Goal: Task Accomplishment & Management: Use online tool/utility

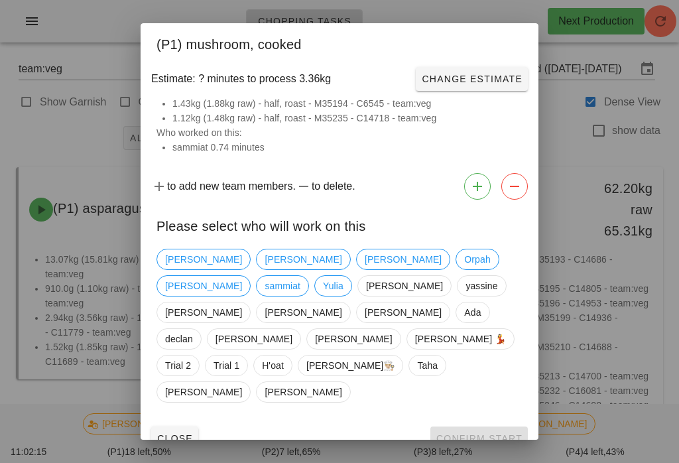
scroll to position [477, 0]
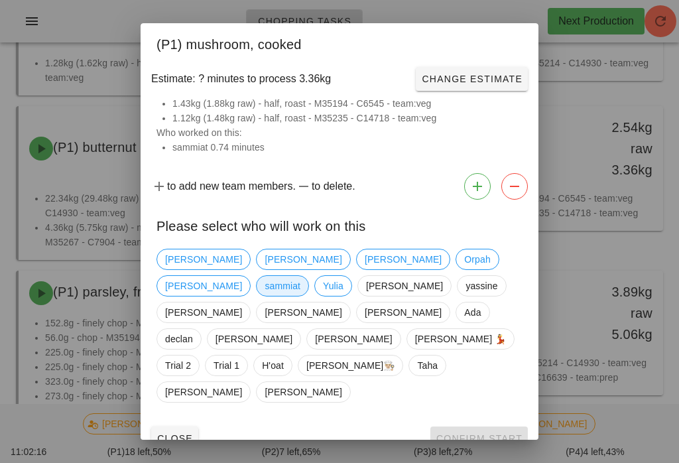
click at [300, 277] on span "sammiat" at bounding box center [282, 286] width 36 height 20
click at [510, 426] on button "Confirm Start" at bounding box center [478, 438] width 97 height 24
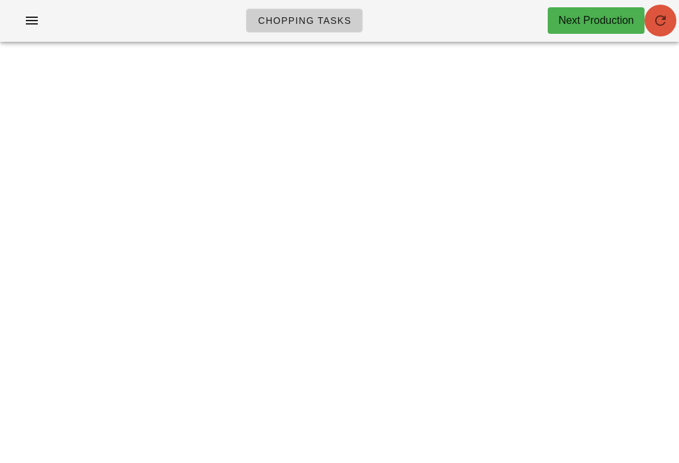
click at [659, 19] on icon "button" at bounding box center [660, 21] width 16 height 16
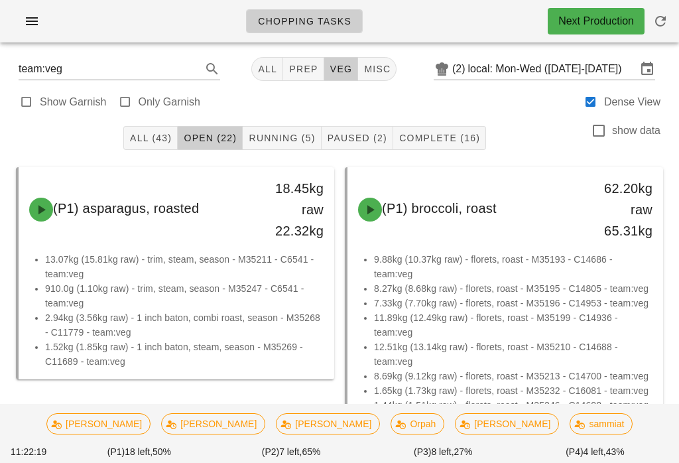
click at [301, 127] on button "Running (5)" at bounding box center [282, 138] width 78 height 24
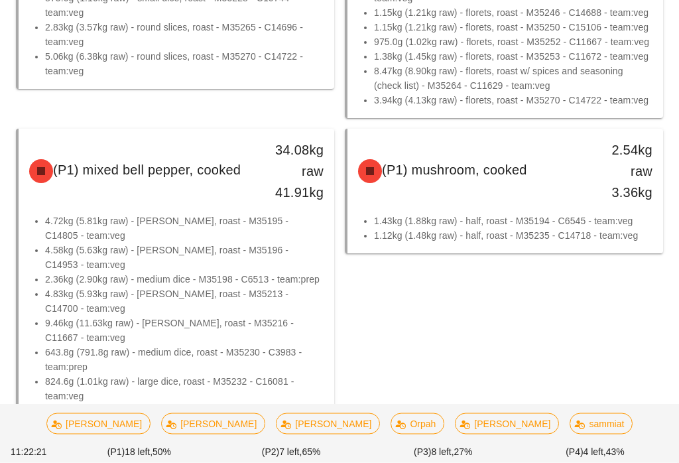
scroll to position [334, 0]
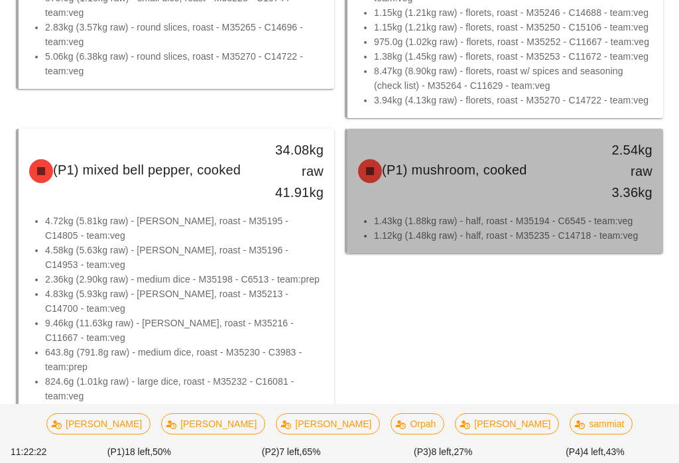
click at [547, 225] on li "1.43kg (1.88kg raw) - half, roast - M35194 - C6545 - team:veg" at bounding box center [513, 220] width 278 height 15
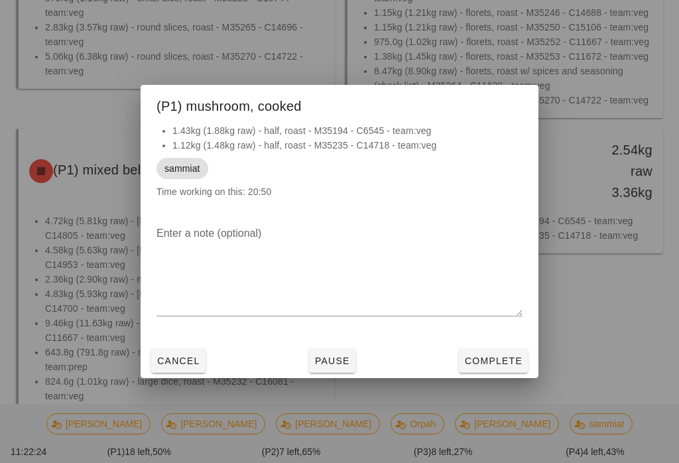
click at [511, 366] on span "Complete" at bounding box center [493, 360] width 58 height 11
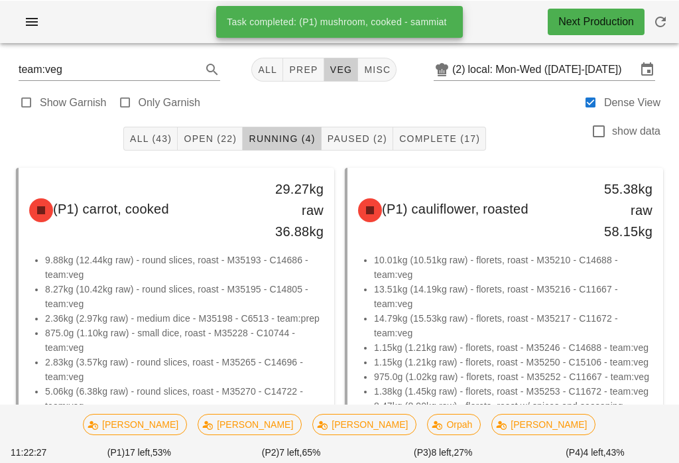
click at [217, 141] on span "Open (22)" at bounding box center [210, 138] width 54 height 11
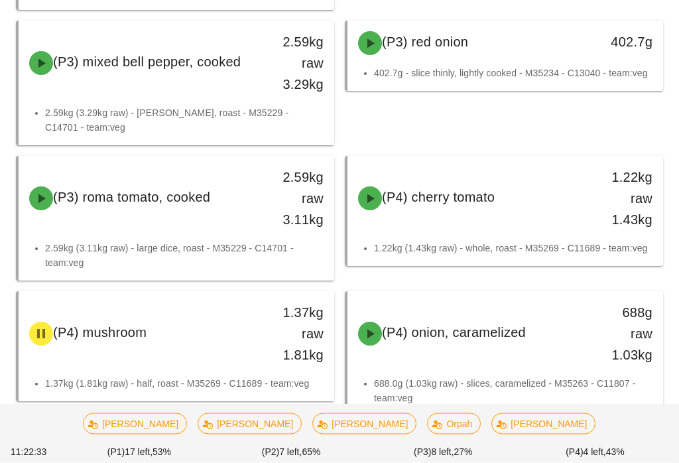
scroll to position [1924, 0]
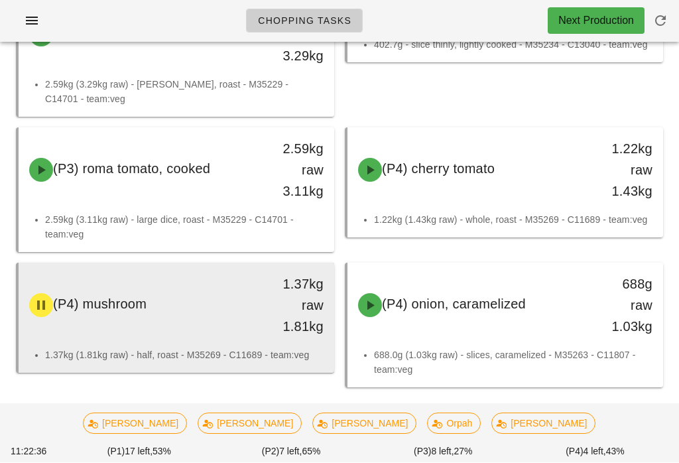
click at [264, 335] on div "1.37kg raw 1.81kg" at bounding box center [293, 306] width 62 height 64
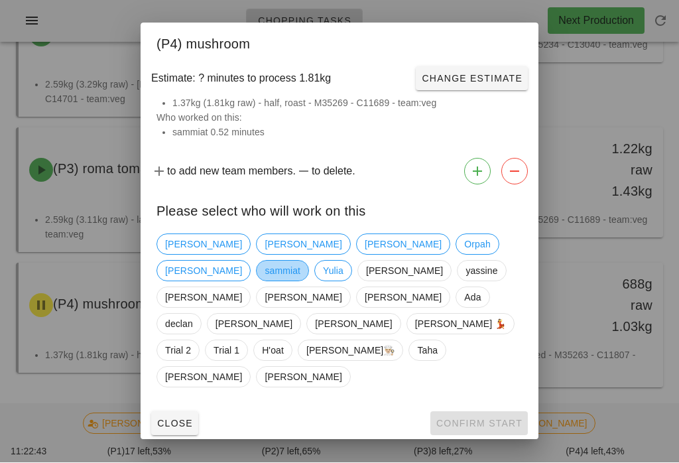
click at [300, 281] on span "sammiat" at bounding box center [282, 271] width 36 height 20
click at [512, 412] on button "Confirm Start" at bounding box center [478, 424] width 97 height 24
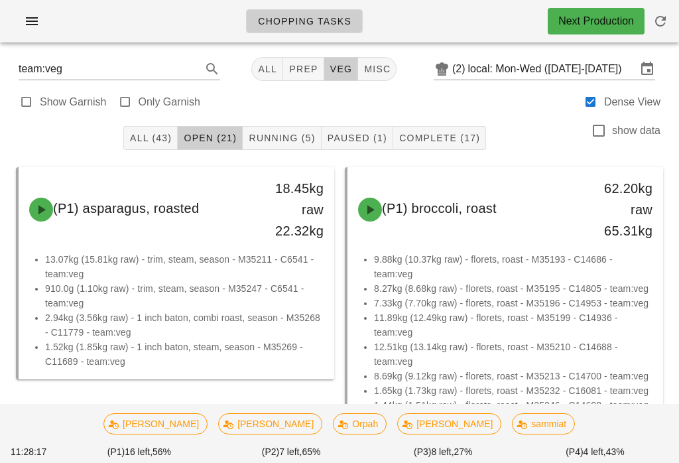
click at [285, 133] on span "Running (5)" at bounding box center [281, 138] width 67 height 11
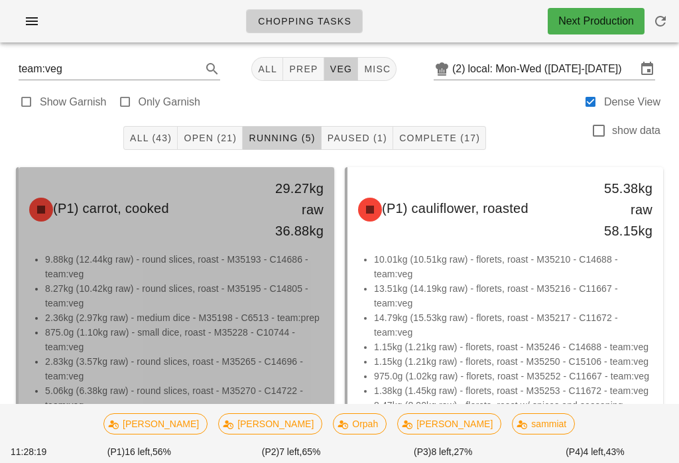
click at [269, 329] on li "875.0g (1.10kg raw) - small dice, roast - M35228 - C10744 - team:veg" at bounding box center [184, 339] width 278 height 29
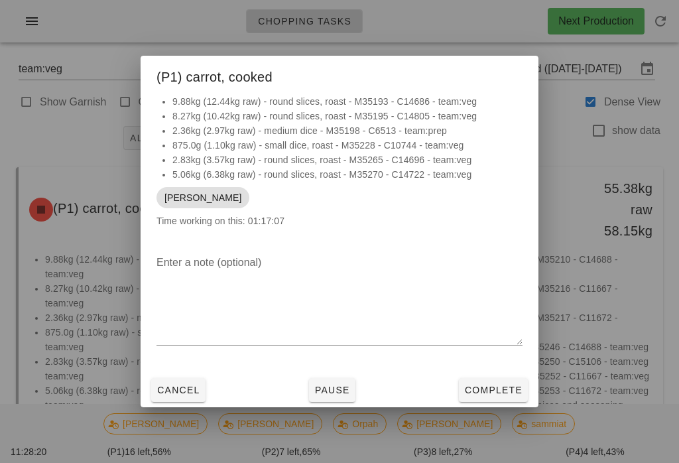
click at [333, 390] on span "Pause" at bounding box center [332, 389] width 36 height 11
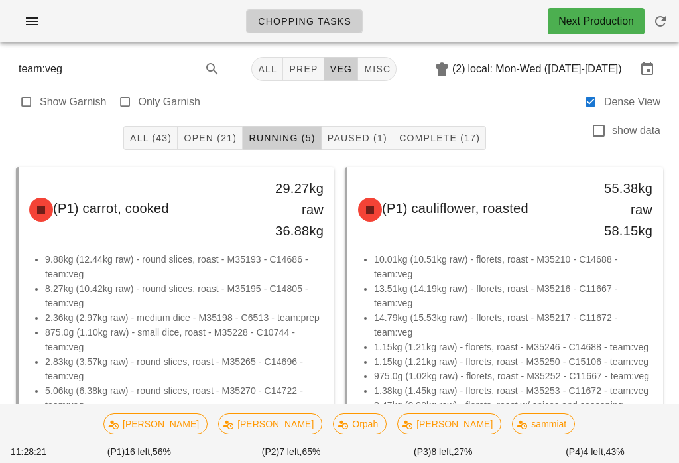
click at [213, 133] on span "Open (21)" at bounding box center [210, 138] width 54 height 11
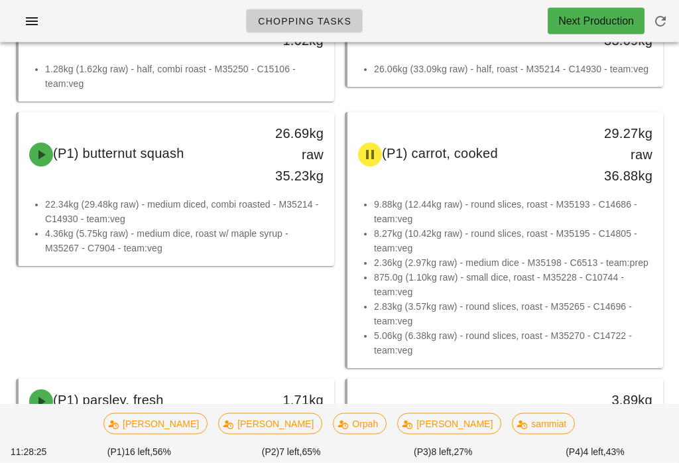
scroll to position [471, 0]
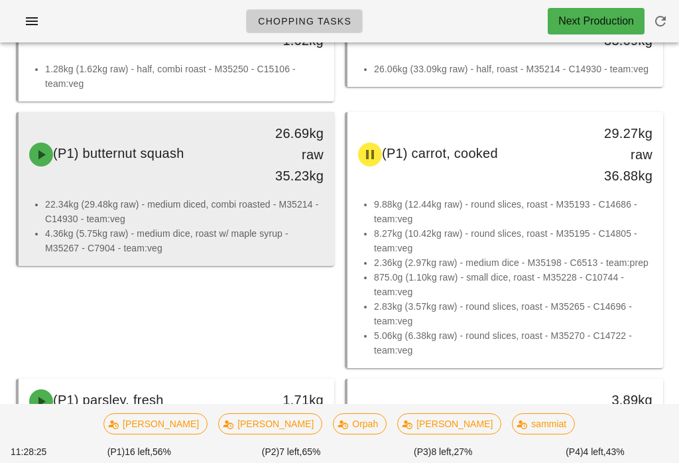
click at [268, 234] on li "4.36kg (5.75kg raw) - medium dice, roast w/ maple syrup - M35267 - C7904 - team…" at bounding box center [184, 240] width 278 height 29
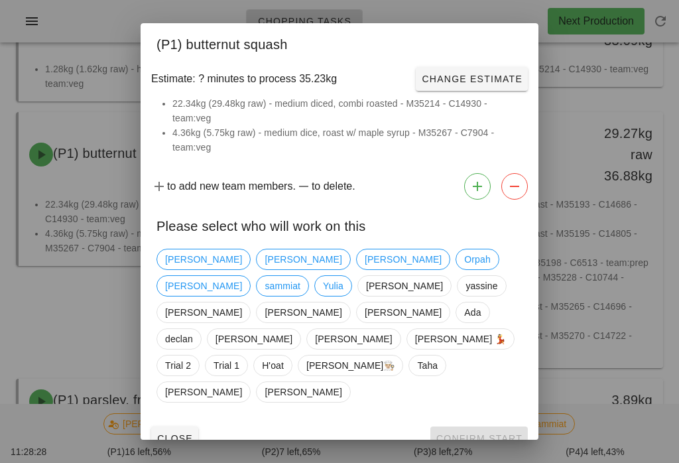
click at [383, 264] on div "[PERSON_NAME] [PERSON_NAME] [PERSON_NAME] [PERSON_NAME] [PERSON_NAME] [PERSON_N…" at bounding box center [339, 325] width 366 height 164
click at [242, 287] on span "[PERSON_NAME]" at bounding box center [203, 286] width 77 height 20
click at [468, 433] on span "Confirm Start" at bounding box center [478, 438] width 87 height 11
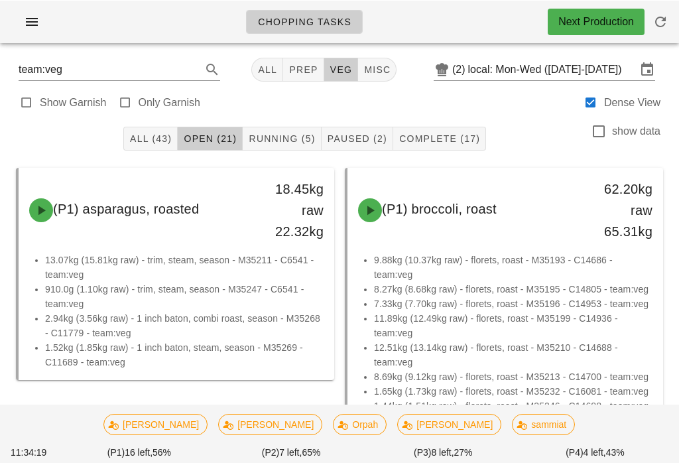
click at [300, 142] on span "Running (5)" at bounding box center [281, 138] width 67 height 11
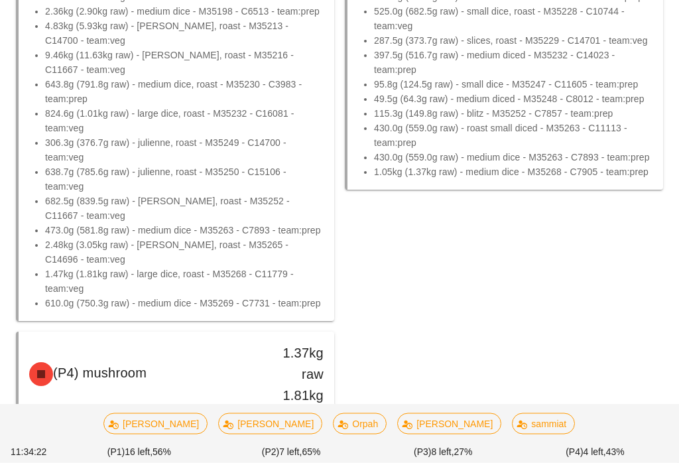
scroll to position [655, 0]
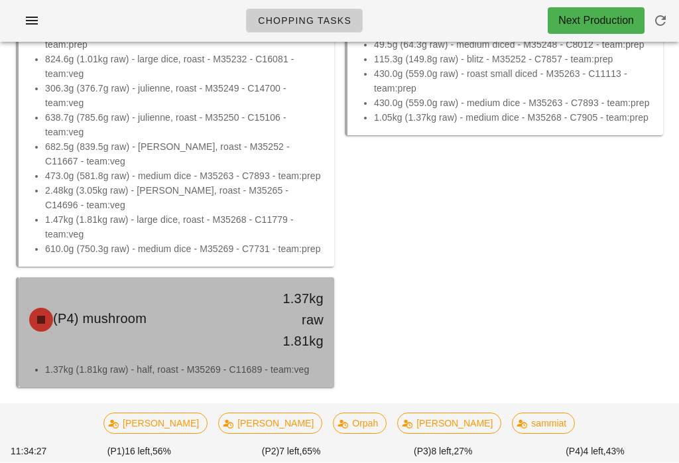
click at [302, 353] on div "1.37kg raw 1.81kg" at bounding box center [293, 320] width 78 height 80
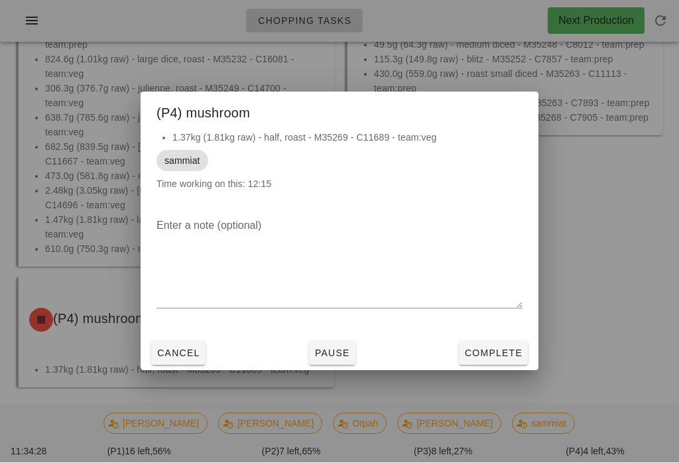
click at [523, 365] on button "Complete" at bounding box center [493, 353] width 69 height 24
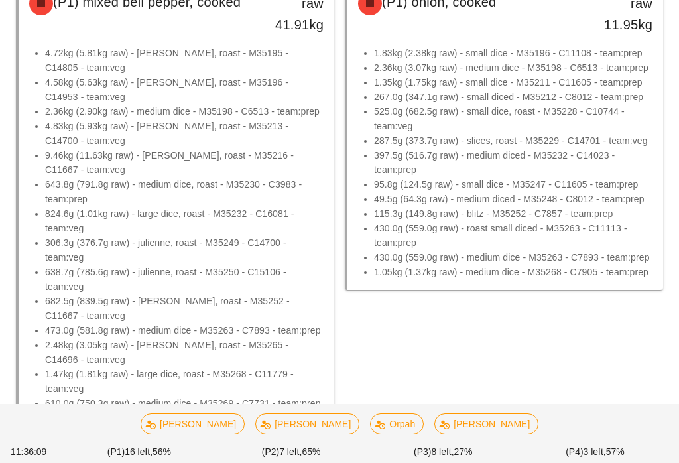
scroll to position [535, 0]
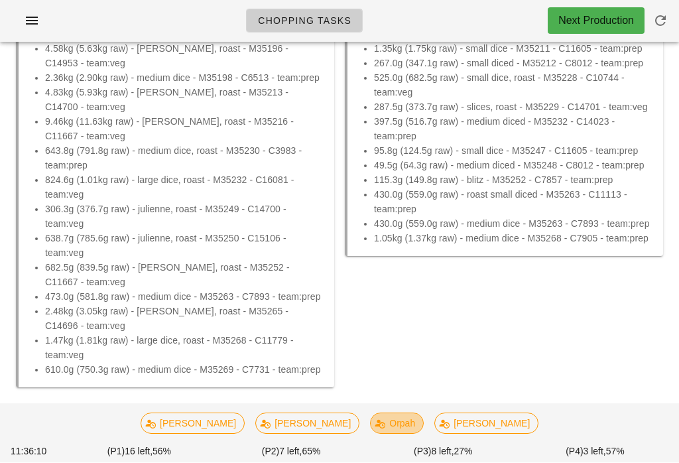
click at [383, 433] on span "Orpah" at bounding box center [396, 424] width 36 height 20
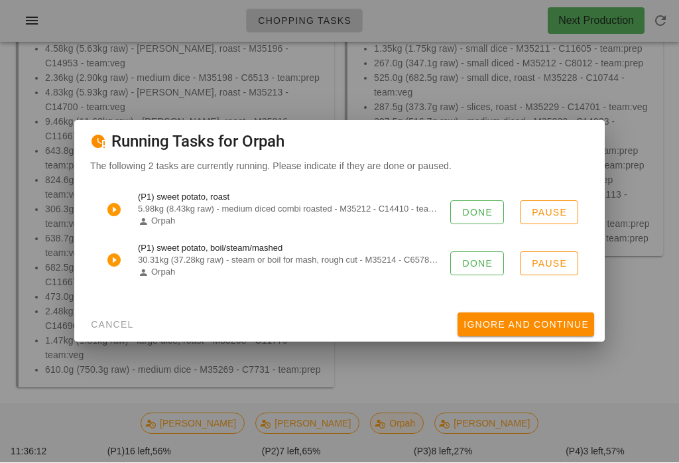
click at [495, 222] on button "Done" at bounding box center [477, 213] width 54 height 24
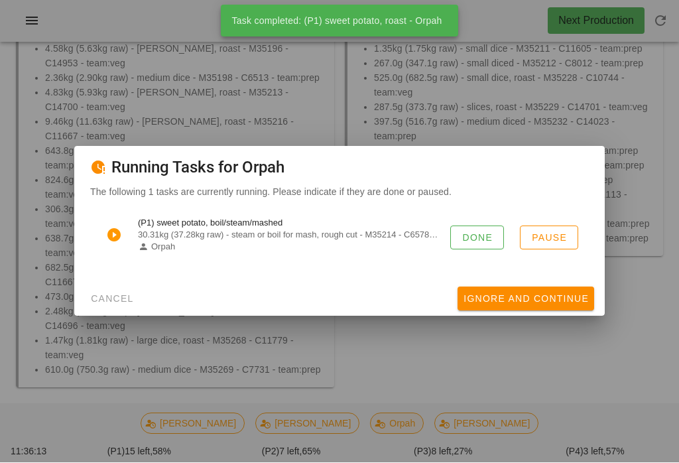
click at [494, 237] on button "Done" at bounding box center [477, 238] width 54 height 24
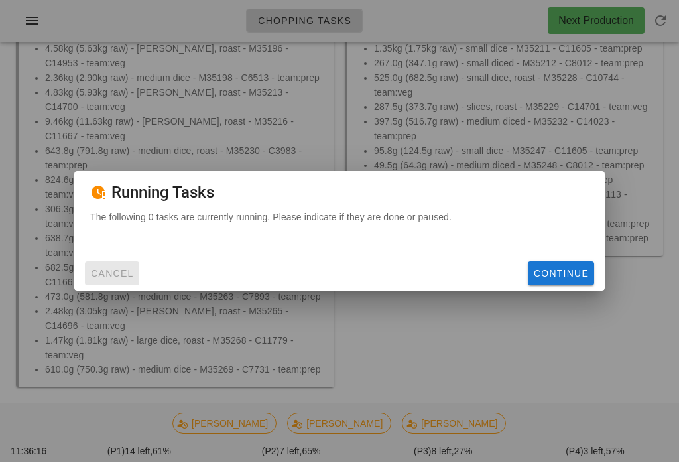
click at [114, 274] on button "Cancel" at bounding box center [112, 274] width 54 height 24
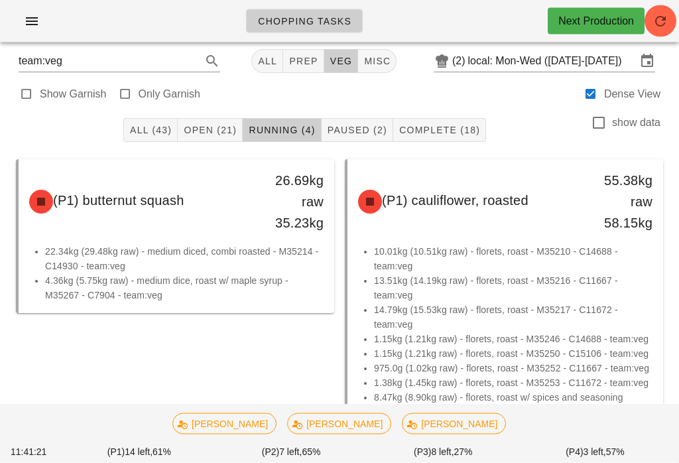
scroll to position [0, 0]
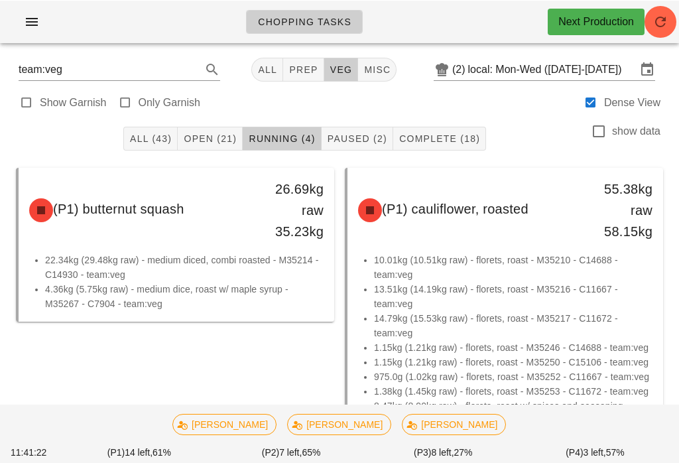
click at [291, 62] on button "prep" at bounding box center [303, 69] width 40 height 24
type input "team:prep"
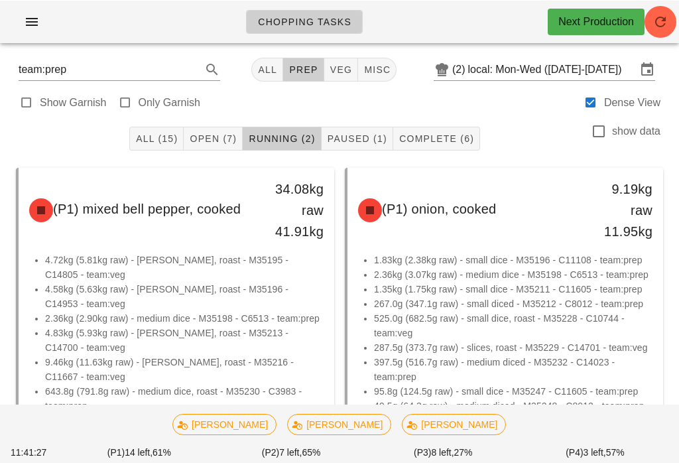
click at [267, 58] on button "All" at bounding box center [267, 69] width 32 height 24
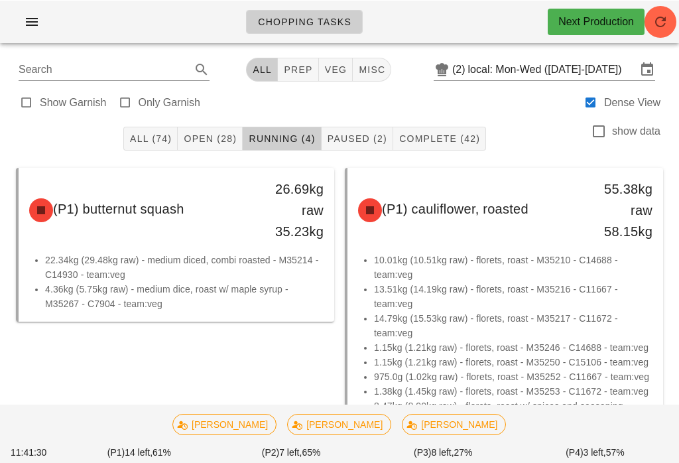
click at [209, 133] on span "Open (28)" at bounding box center [210, 138] width 54 height 11
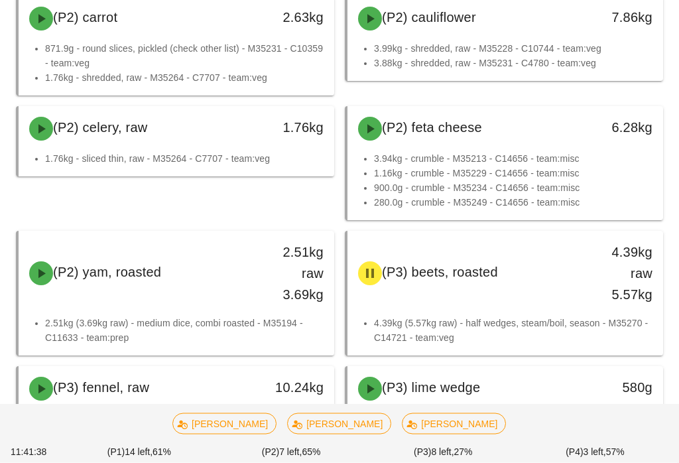
scroll to position [1778, 0]
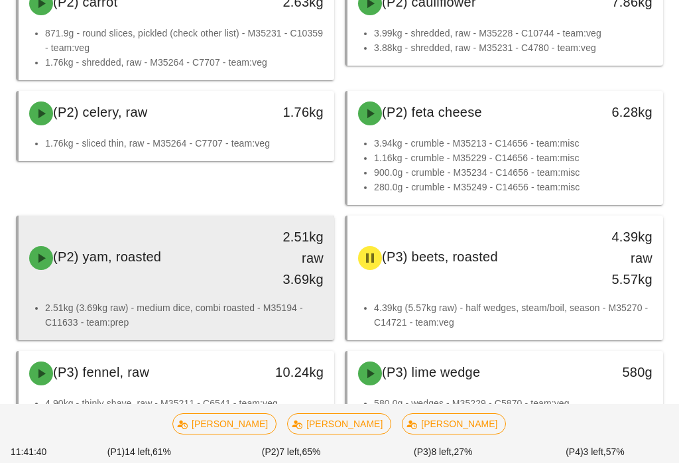
click at [231, 270] on div "(P2) yam, roasted" at bounding box center [137, 258] width 233 height 40
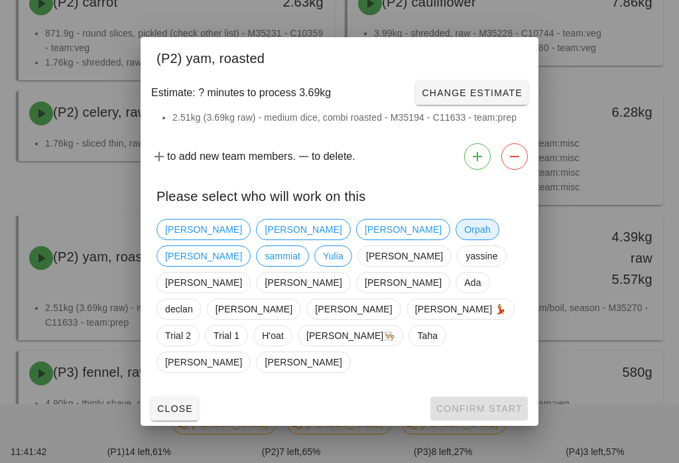
click at [464, 239] on span "Orpah" at bounding box center [477, 229] width 26 height 20
click at [494, 403] on span "Confirm Start" at bounding box center [478, 408] width 87 height 11
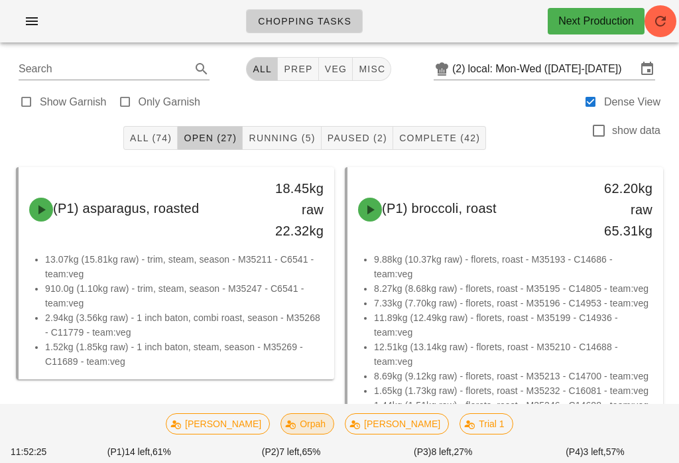
click at [325, 414] on span "Orpah" at bounding box center [307, 424] width 36 height 20
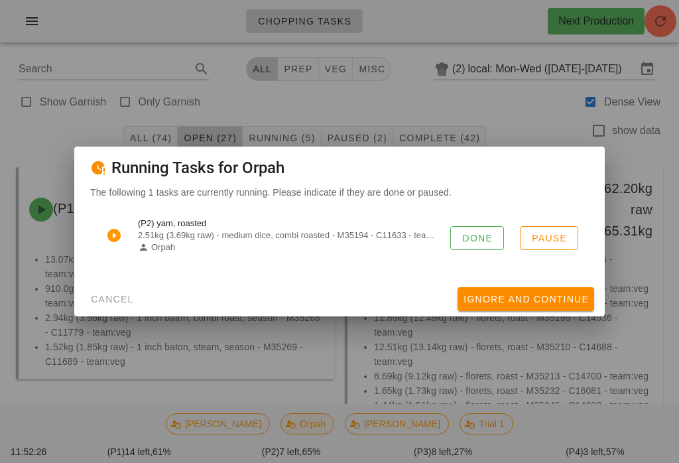
click at [475, 227] on button "Done" at bounding box center [477, 238] width 54 height 24
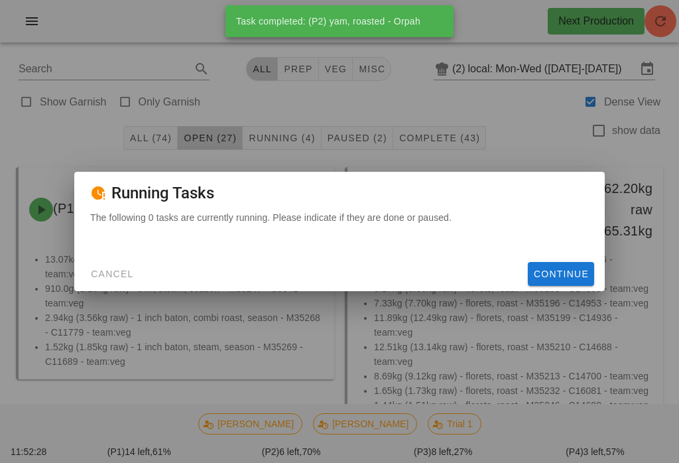
click at [121, 270] on span "Cancel" at bounding box center [112, 273] width 44 height 11
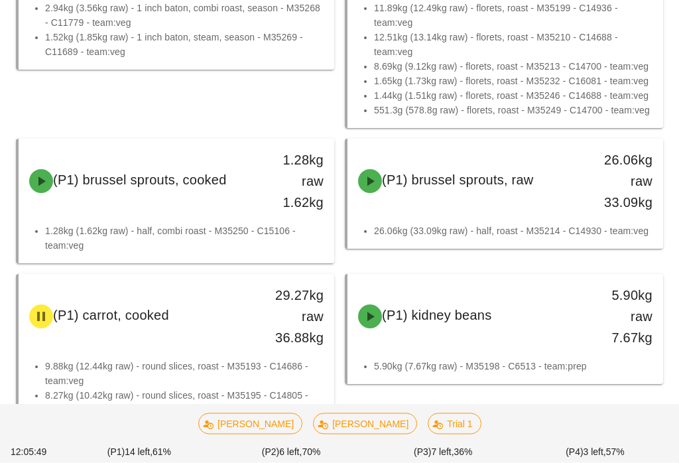
scroll to position [311, 0]
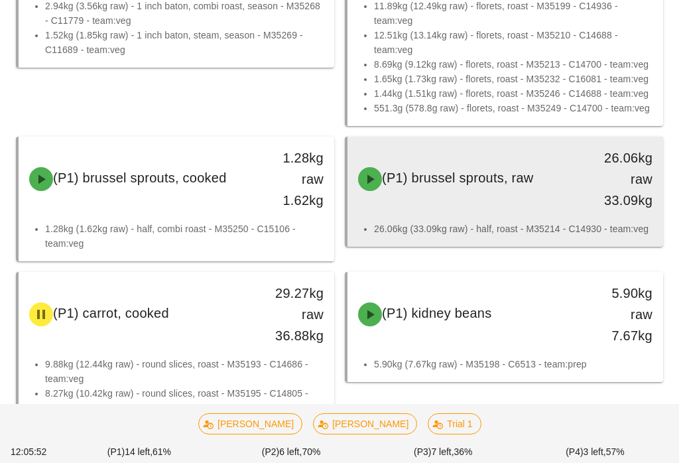
click at [590, 181] on div "26.06kg raw 33.09kg" at bounding box center [622, 179] width 78 height 80
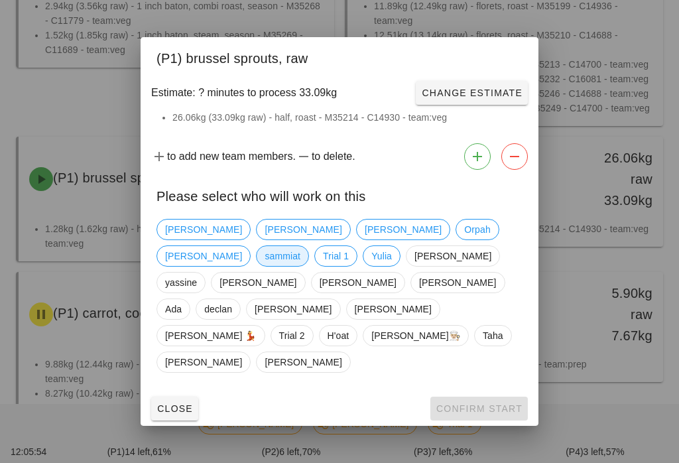
click at [309, 256] on span "sammiat" at bounding box center [282, 255] width 53 height 21
click at [502, 403] on span "Confirm Start" at bounding box center [478, 408] width 87 height 11
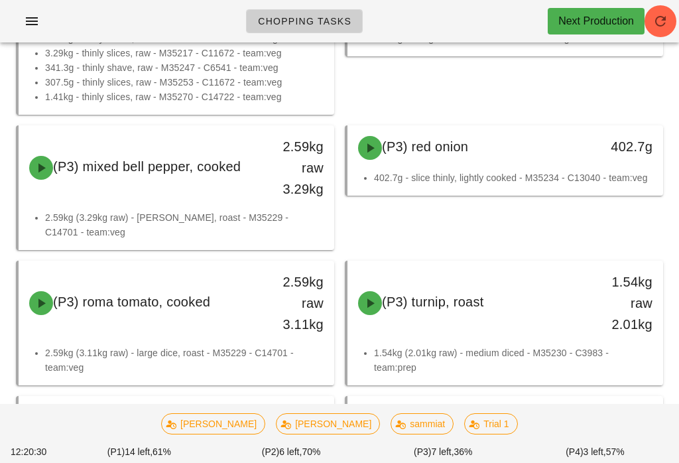
scroll to position [2020, 0]
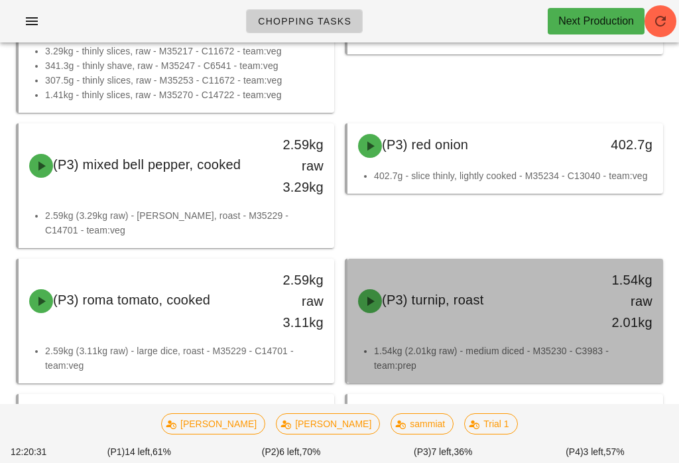
click at [546, 315] on div "(P3) turnip, roast" at bounding box center [466, 301] width 233 height 40
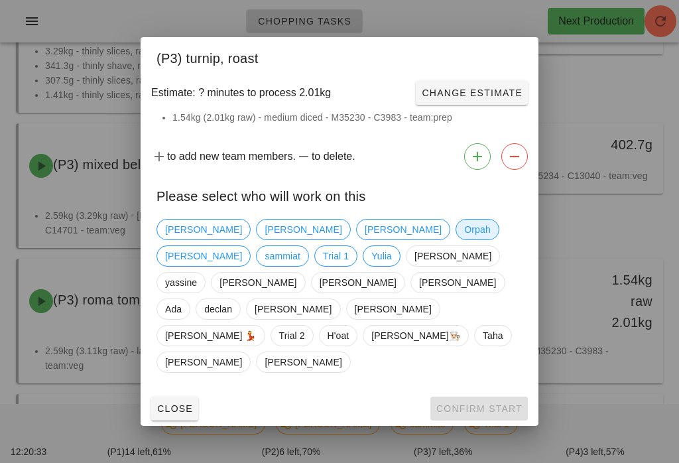
click at [464, 239] on span "Orpah" at bounding box center [477, 229] width 26 height 20
click at [501, 396] on button "Confirm Start" at bounding box center [478, 408] width 97 height 24
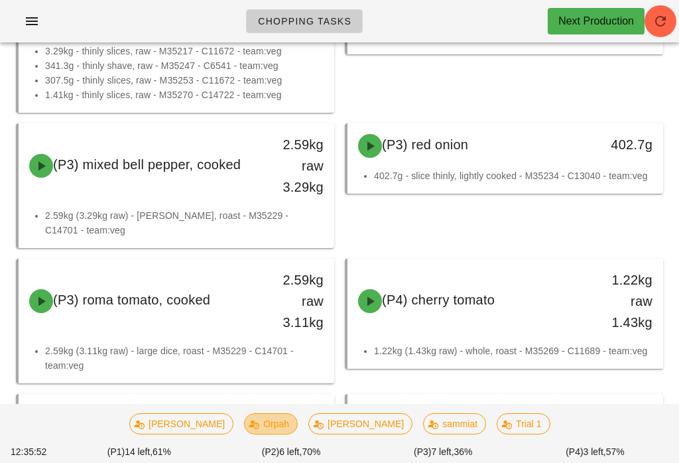
click at [286, 425] on span "Orpah" at bounding box center [270, 424] width 36 height 20
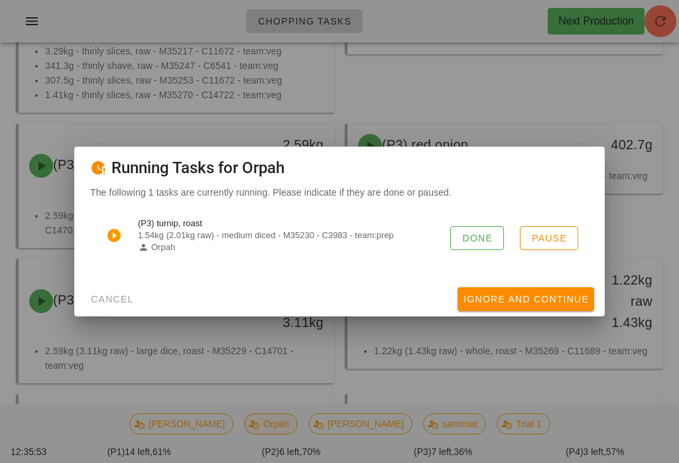
click at [490, 234] on span "Done" at bounding box center [476, 238] width 31 height 11
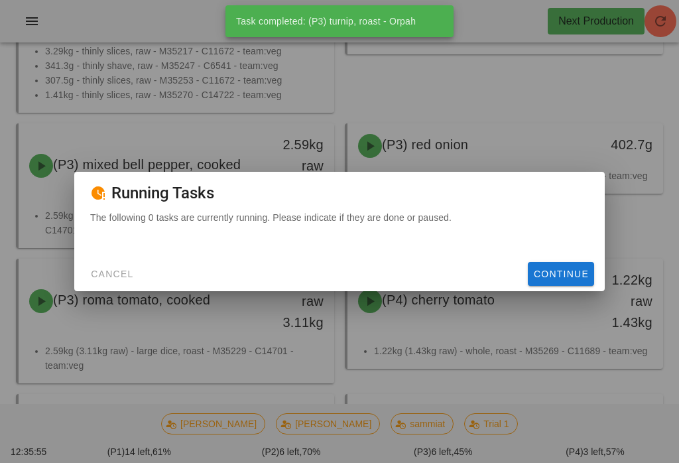
click at [121, 252] on div "The following 0 tasks are currently running. Please indicate if they are done o…" at bounding box center [339, 233] width 530 height 46
click at [125, 272] on span "Cancel" at bounding box center [112, 273] width 44 height 11
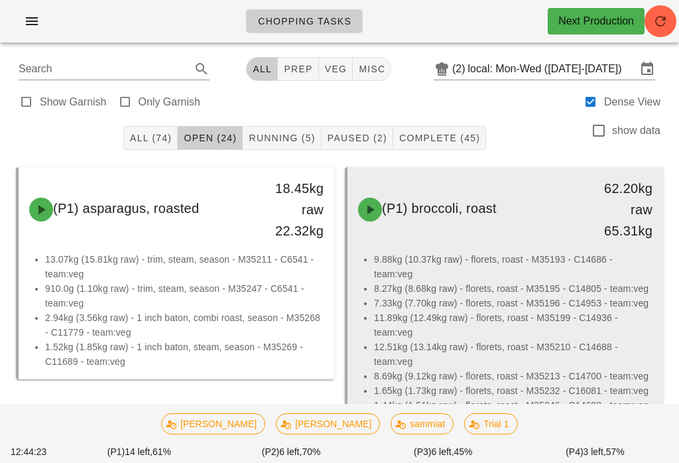
click at [569, 276] on li "9.88kg (10.37kg raw) - florets, roast - M35193 - C14686 - team:veg" at bounding box center [513, 266] width 278 height 29
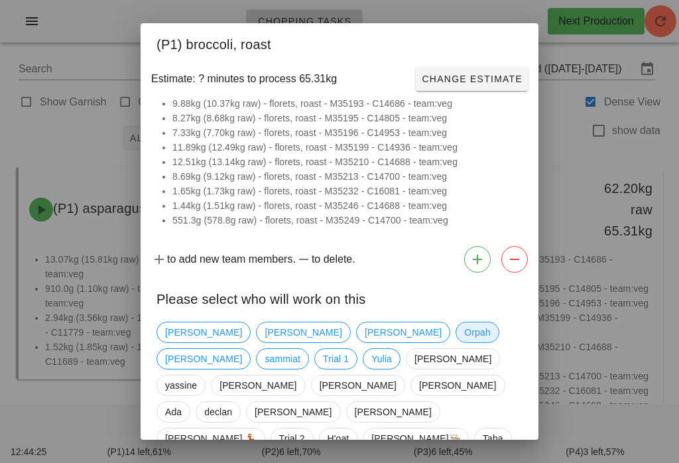
click at [455, 321] on span "Orpah" at bounding box center [476, 331] width 43 height 21
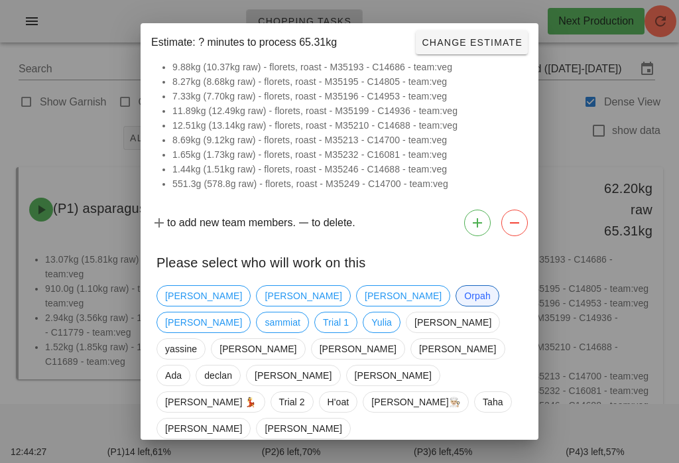
scroll to position [36, 0]
